Goal: Task Accomplishment & Management: Complete application form

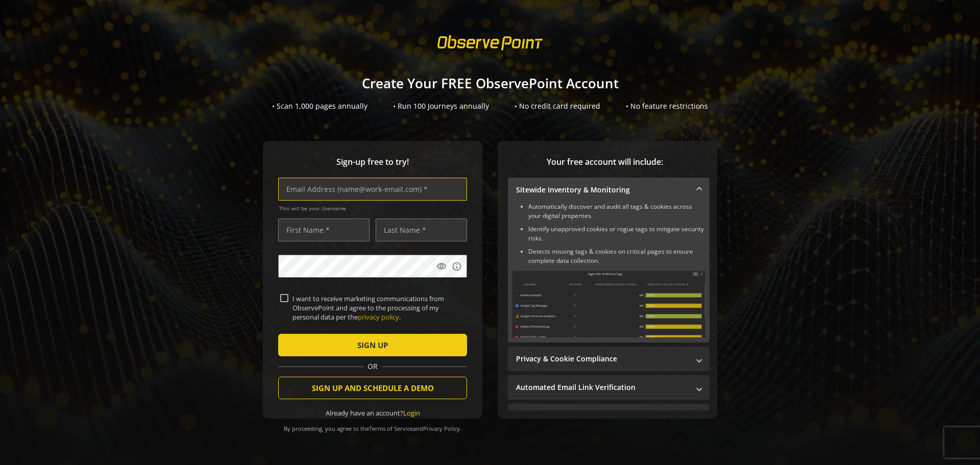
click at [305, 186] on input "text" at bounding box center [372, 189] width 189 height 23
type input "[EMAIL_ADDRESS][DOMAIN_NAME]"
click at [326, 228] on input "text" at bounding box center [323, 229] width 91 height 23
type input "[PERSON_NAME]"
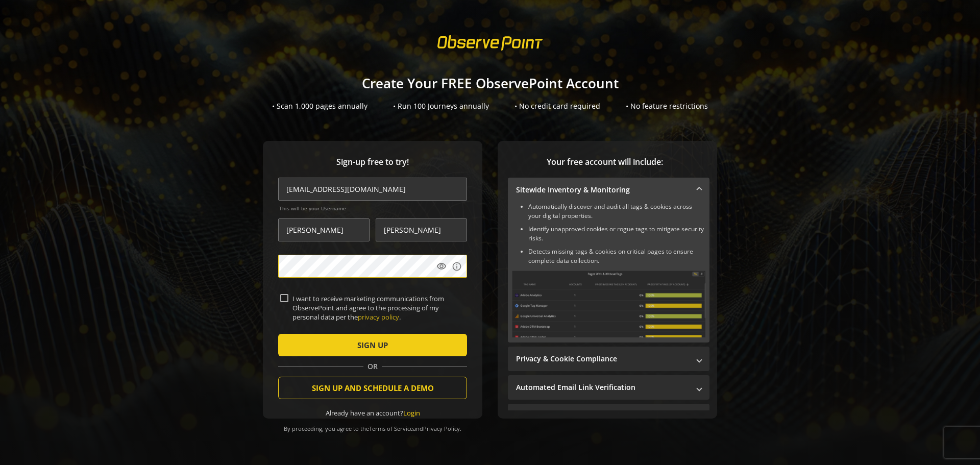
click at [284, 322] on form "[EMAIL_ADDRESS][DOMAIN_NAME] This will be your Username [PERSON_NAME] visibilit…" at bounding box center [372, 298] width 189 height 240
click at [309, 341] on span "submit" at bounding box center [372, 345] width 189 height 25
